Goal: Task Accomplishment & Management: Complete application form

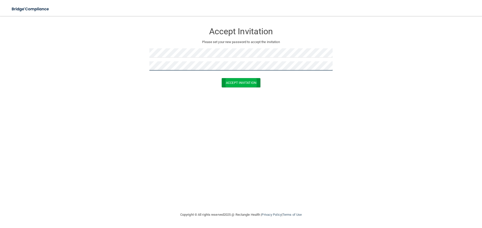
click at [221, 78] on button "Accept Invitation" at bounding box center [240, 82] width 39 height 9
click at [130, 70] on form "Accept Invitation Please set your new password to accept the invitation Token i…" at bounding box center [240, 61] width 461 height 80
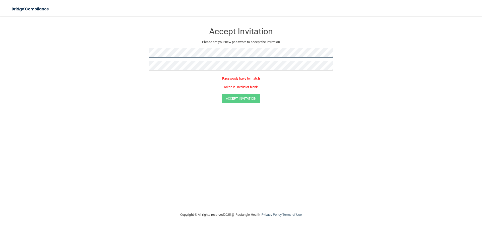
click at [142, 59] on form "Accept Invitation Please set your new password to accept the invitation Passwor…" at bounding box center [240, 65] width 461 height 88
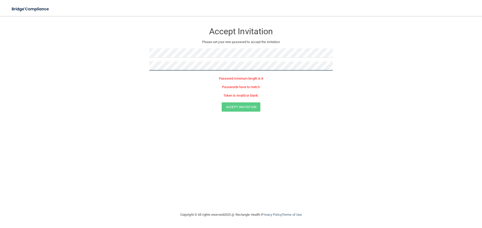
click at [120, 71] on form "Accept Invitation Please set your new password to accept the invitation Passwor…" at bounding box center [240, 69] width 461 height 97
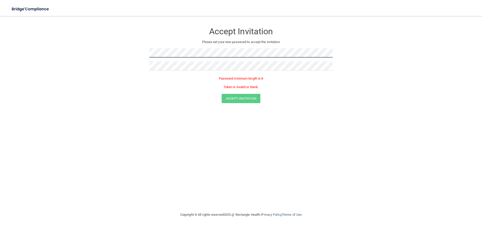
click at [131, 55] on form "Accept Invitation Please set your new password to accept the invitation Passwor…" at bounding box center [240, 65] width 461 height 88
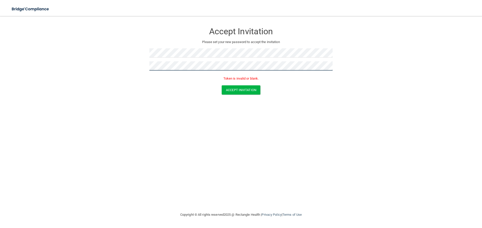
click at [221, 86] on button "Accept Invitation" at bounding box center [240, 90] width 39 height 9
click at [249, 87] on button "Accept Invitation" at bounding box center [240, 90] width 39 height 9
click at [221, 78] on button "Accept Invitation" at bounding box center [240, 82] width 39 height 9
click at [126, 49] on form "Accept Invitation Please set your new password to accept the invitation Passwor…" at bounding box center [240, 69] width 461 height 97
click at [233, 93] on button "Accept Invitation" at bounding box center [240, 90] width 39 height 9
